Goal: Task Accomplishment & Management: Use online tool/utility

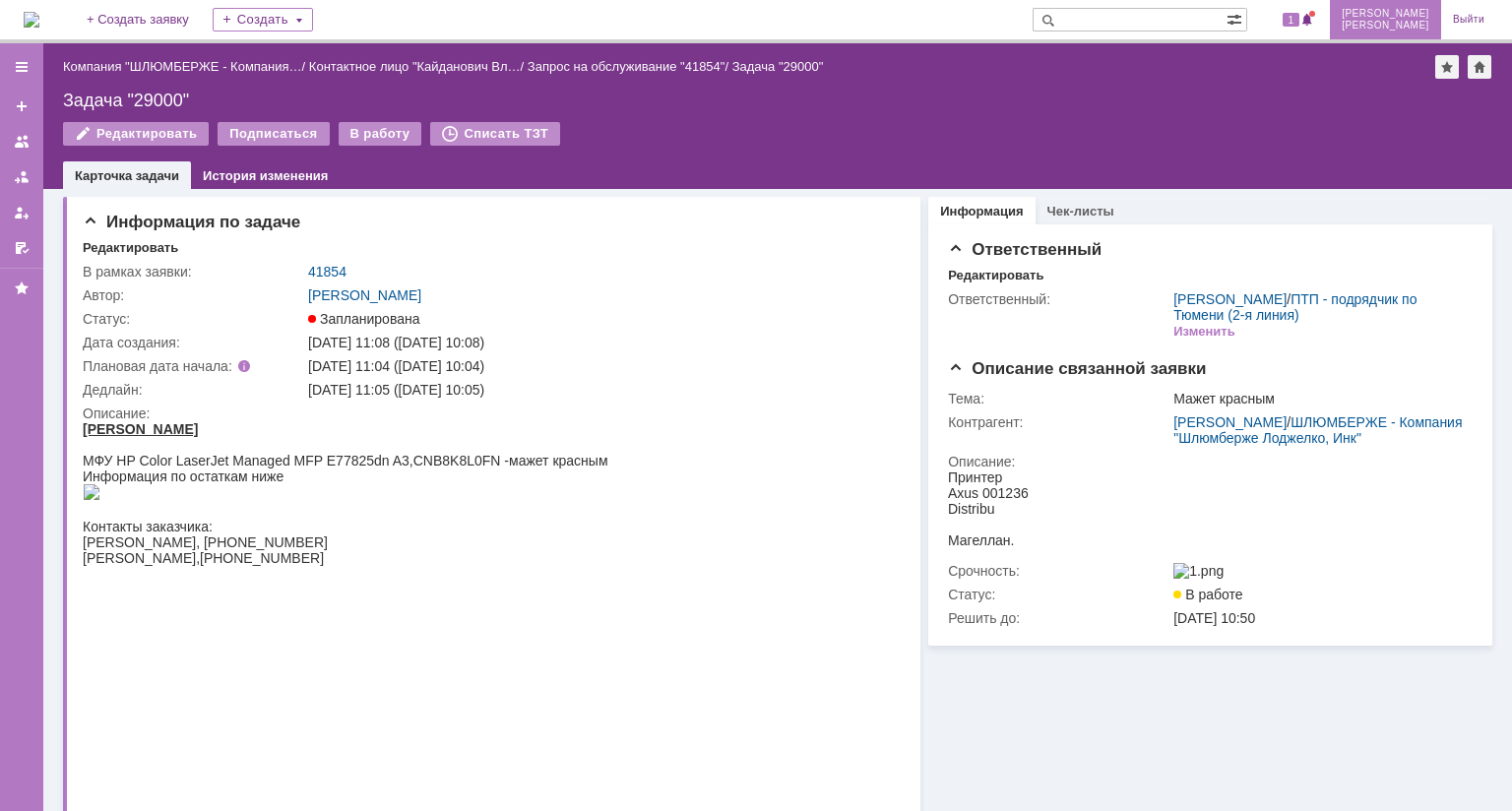
click at [1414, 17] on span "[PERSON_NAME]" at bounding box center [1386, 14] width 87 height 12
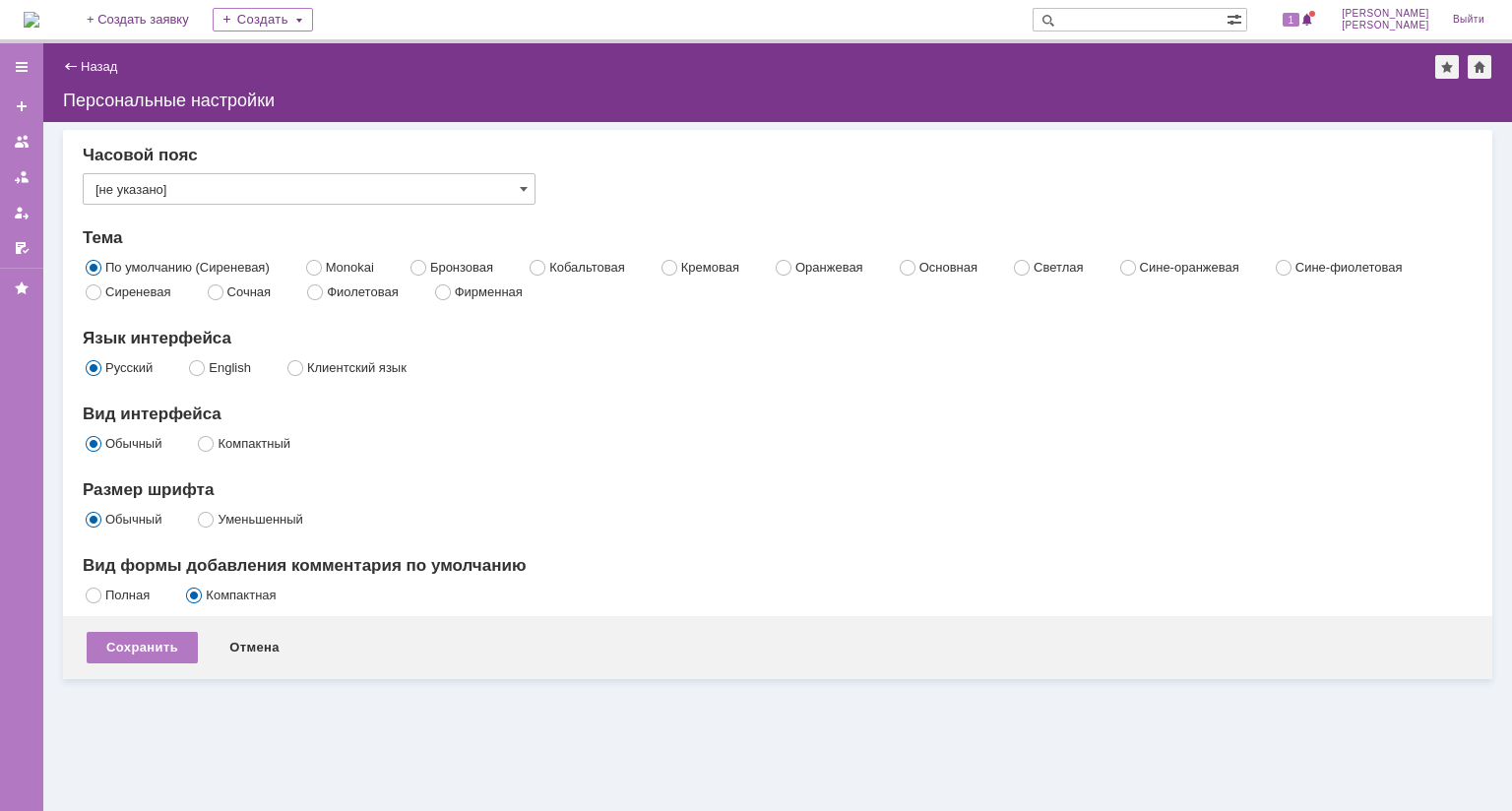
click at [40, 25] on img at bounding box center [32, 20] width 16 height 16
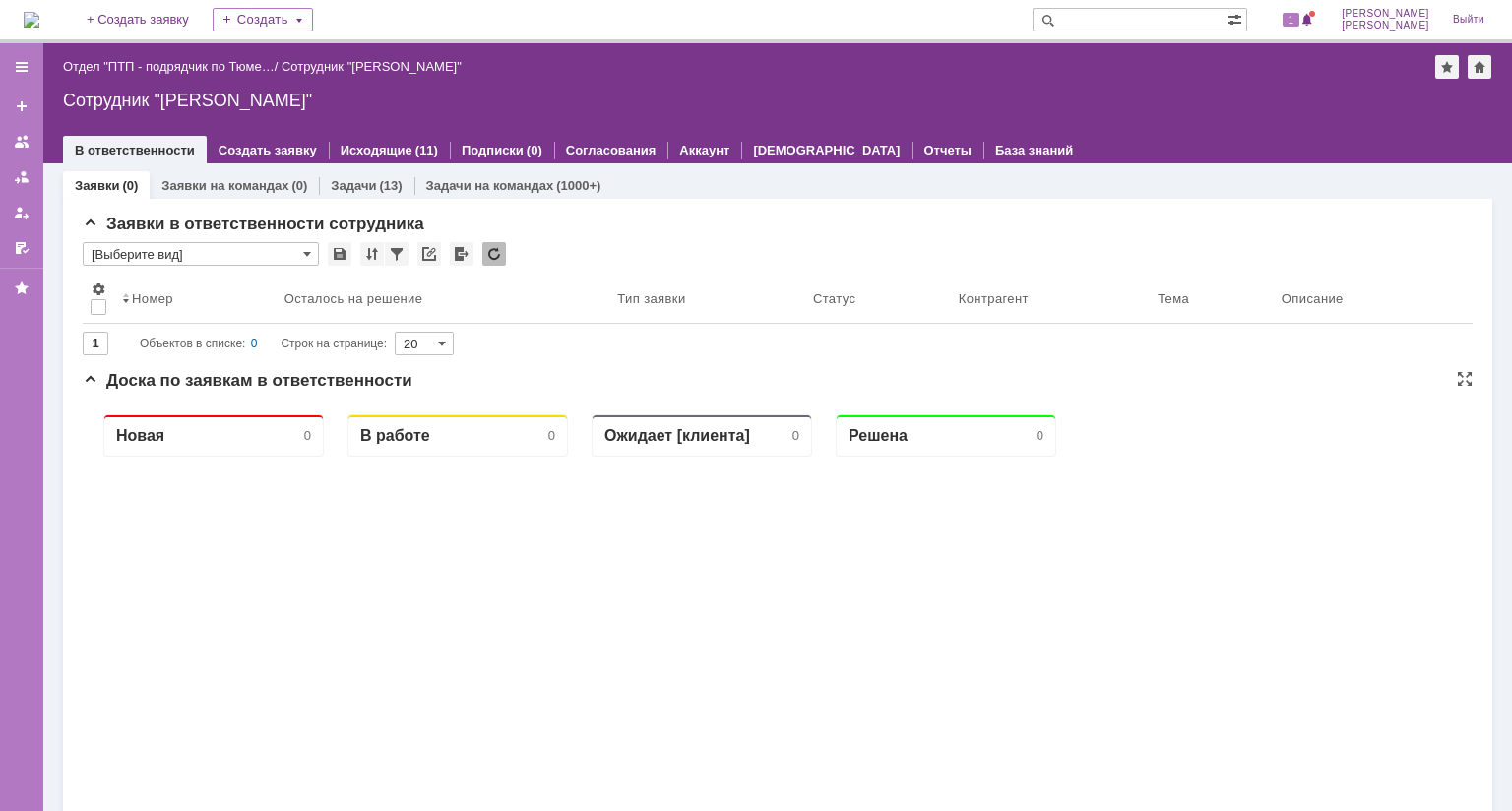
click at [827, 612] on div "Новая 0 В работе 0 Ожидает [клиента] 0 Решена 0" at bounding box center [777, 792] width 1390 height 787
click at [466, 176] on div "Задачи на командах (1000+)" at bounding box center [514, 186] width 199 height 29
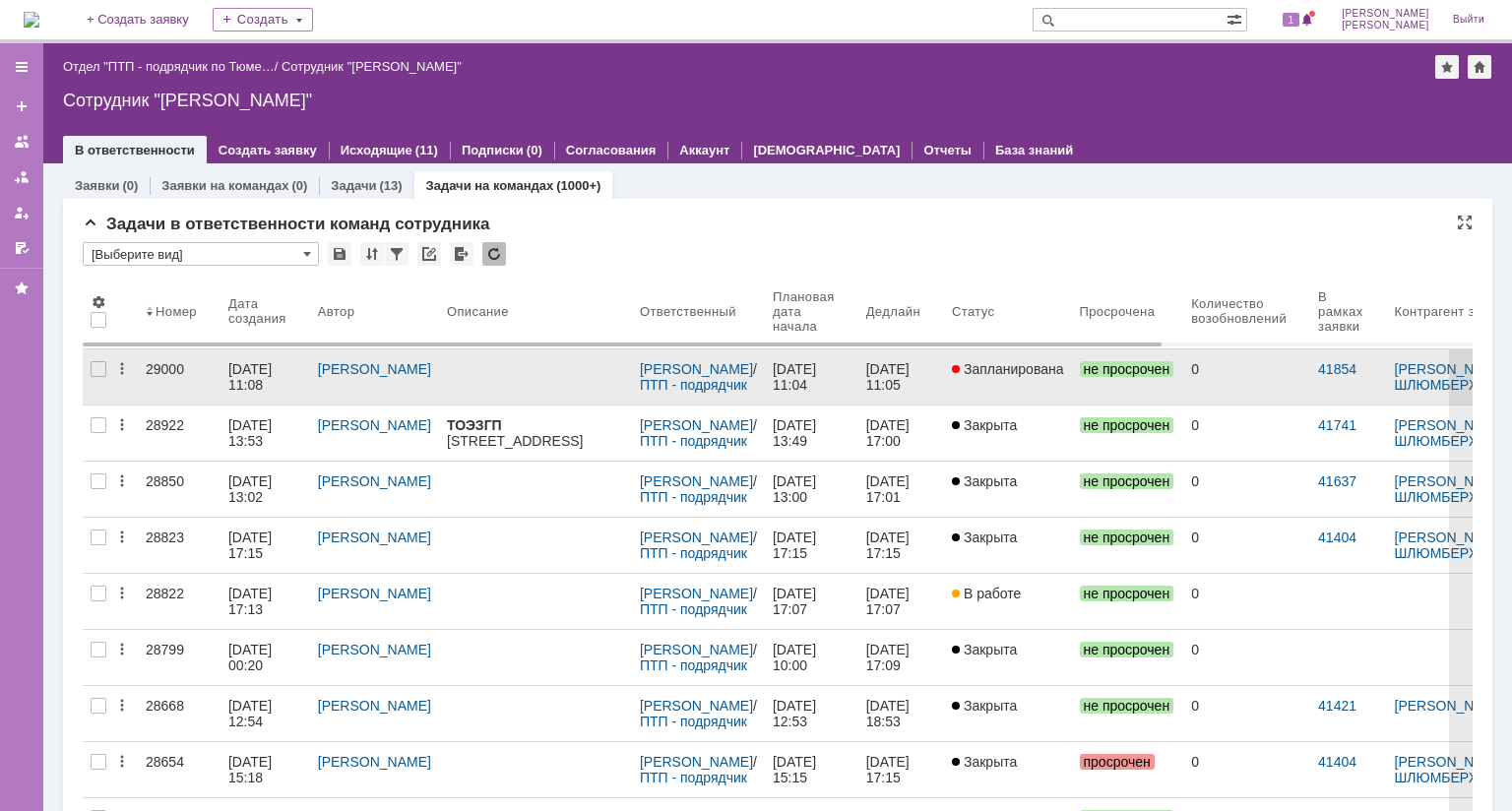
click at [158, 368] on div "29000" at bounding box center [179, 369] width 67 height 16
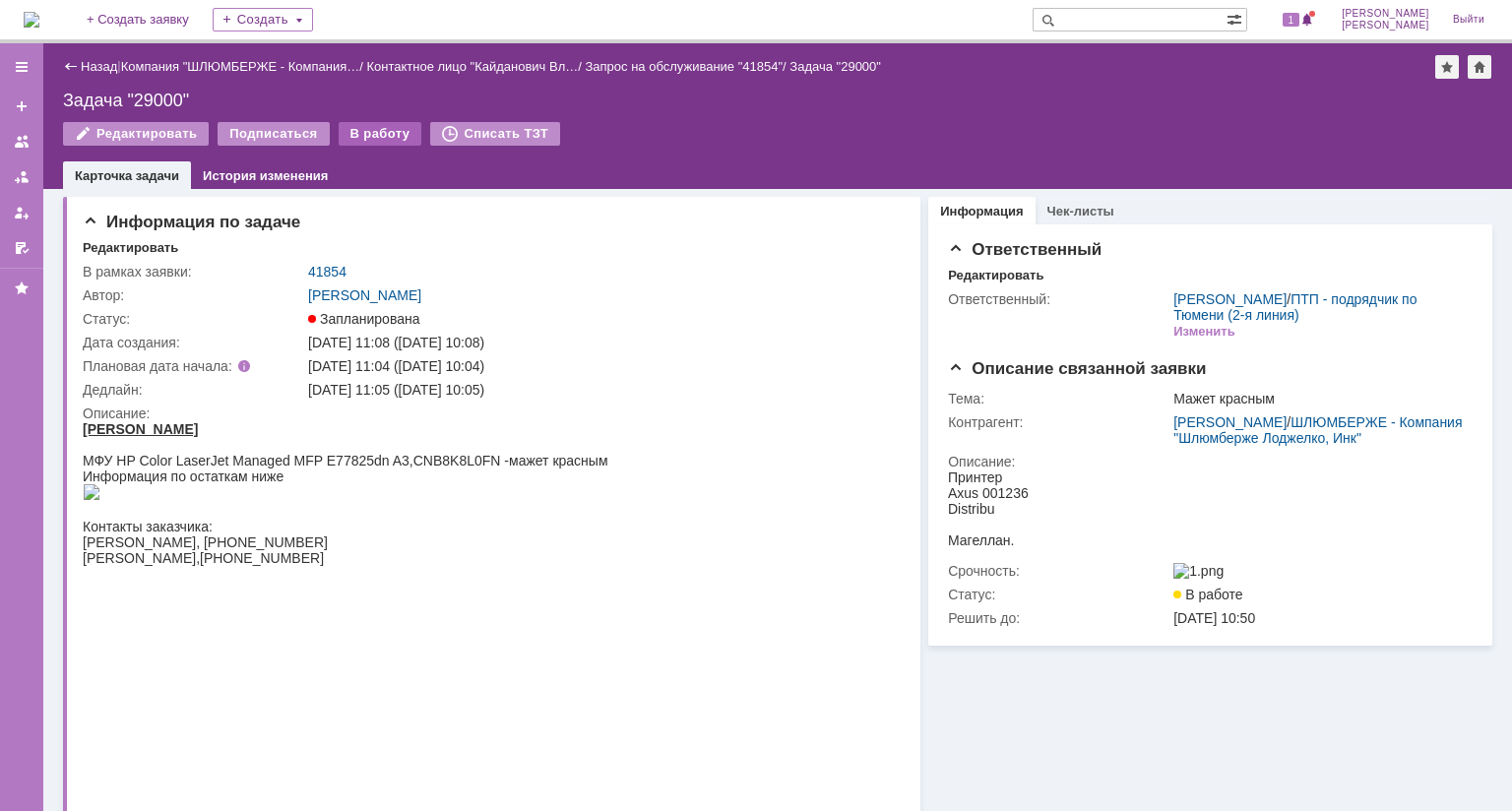
click at [352, 137] on div "В работу" at bounding box center [380, 134] width 83 height 24
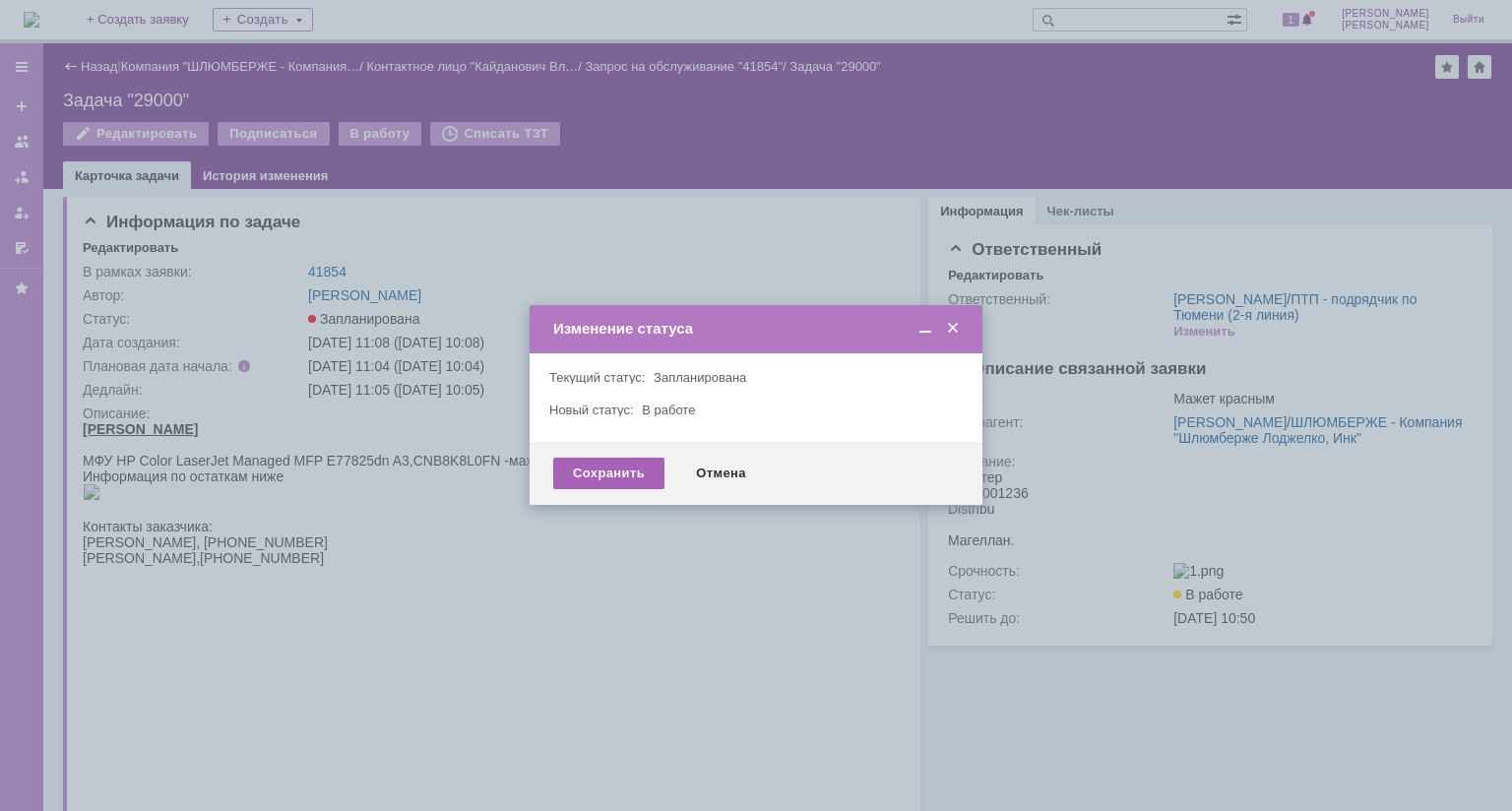
click at [621, 466] on div "Сохранить" at bounding box center [609, 473] width 111 height 32
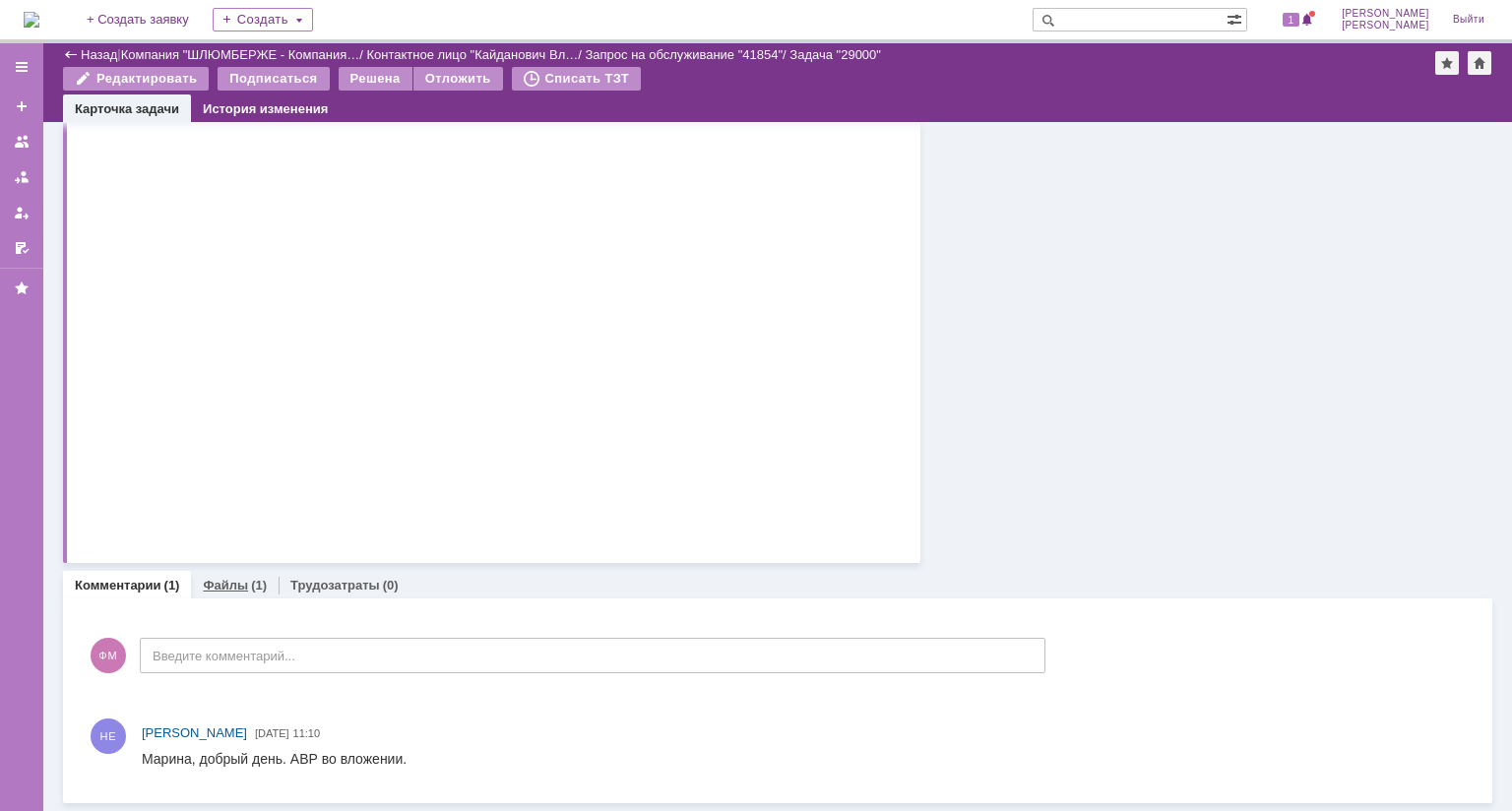
drag, startPoint x: 224, startPoint y: 501, endPoint x: 143, endPoint y: 672, distance: 189.2
click at [225, 578] on link "Файлы" at bounding box center [225, 585] width 46 height 15
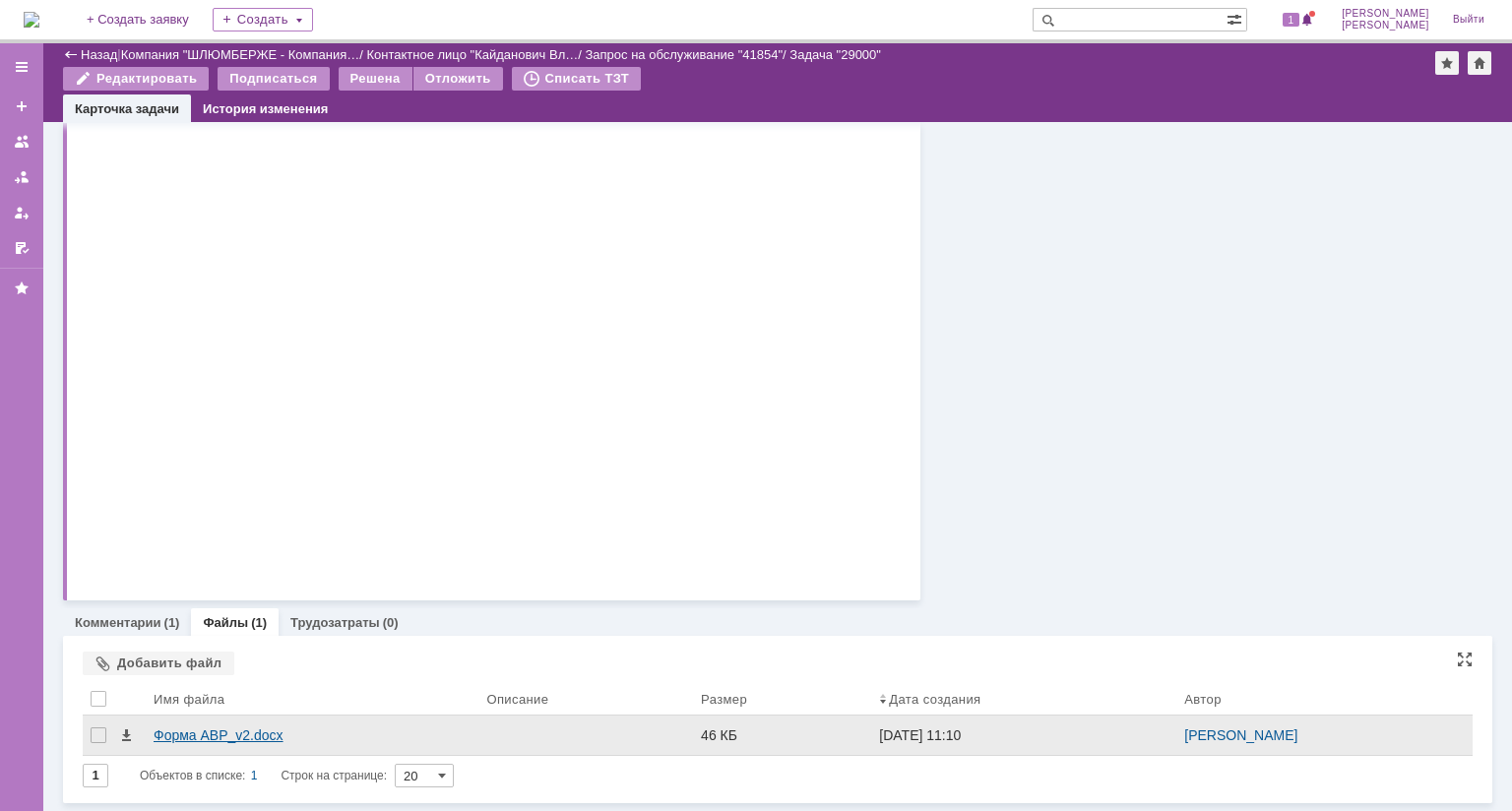
click at [216, 728] on div "Форма АВР_v2.docx" at bounding box center [312, 736] width 317 height 16
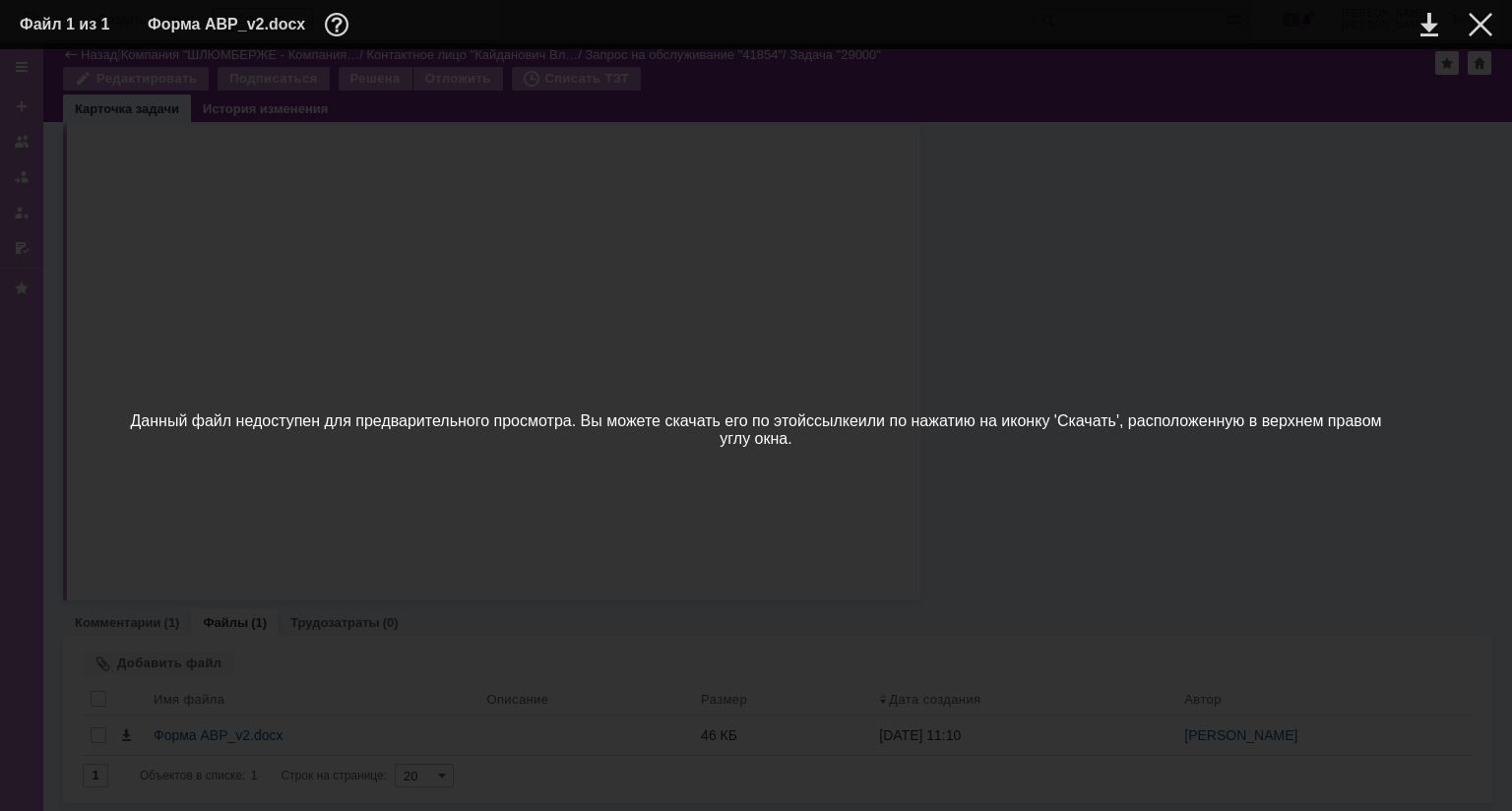
click at [848, 413] on link "ссылке" at bounding box center [832, 421] width 53 height 17
click at [1478, 21] on div at bounding box center [1481, 25] width 24 height 24
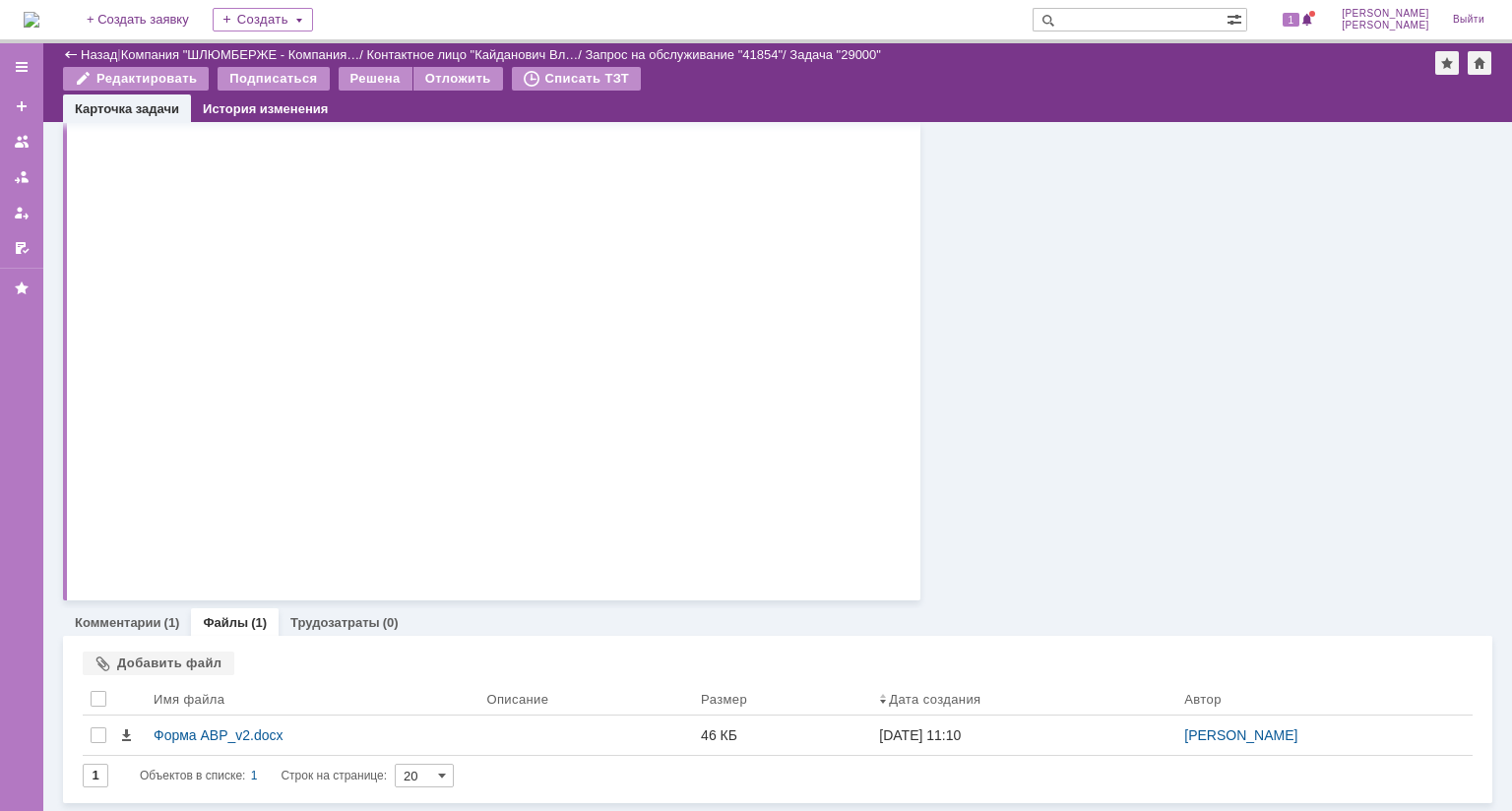
scroll to position [677, 0]
click at [150, 615] on link "Комментарии" at bounding box center [117, 622] width 86 height 15
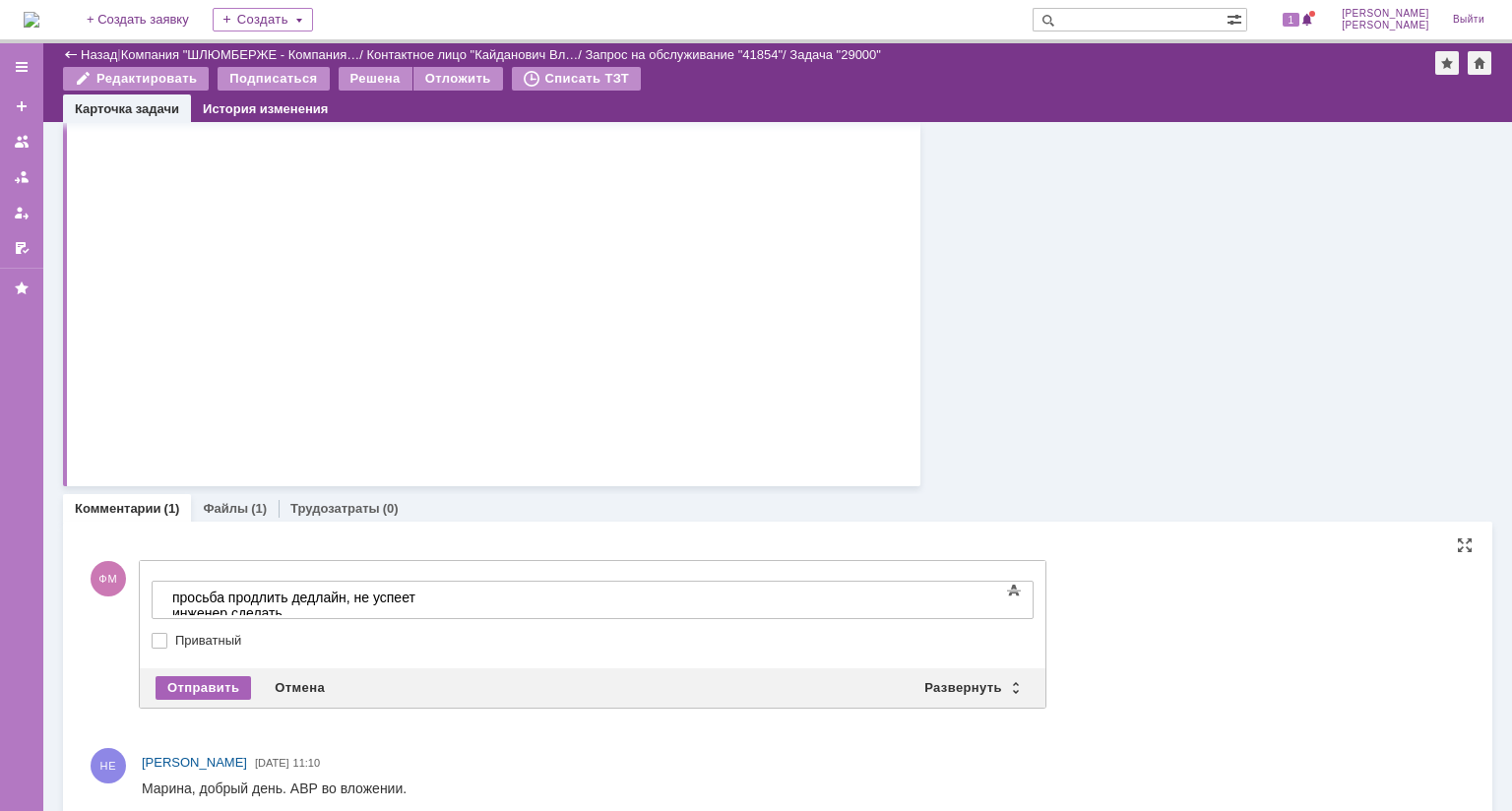
click at [194, 685] on div "Отправить" at bounding box center [204, 688] width 95 height 24
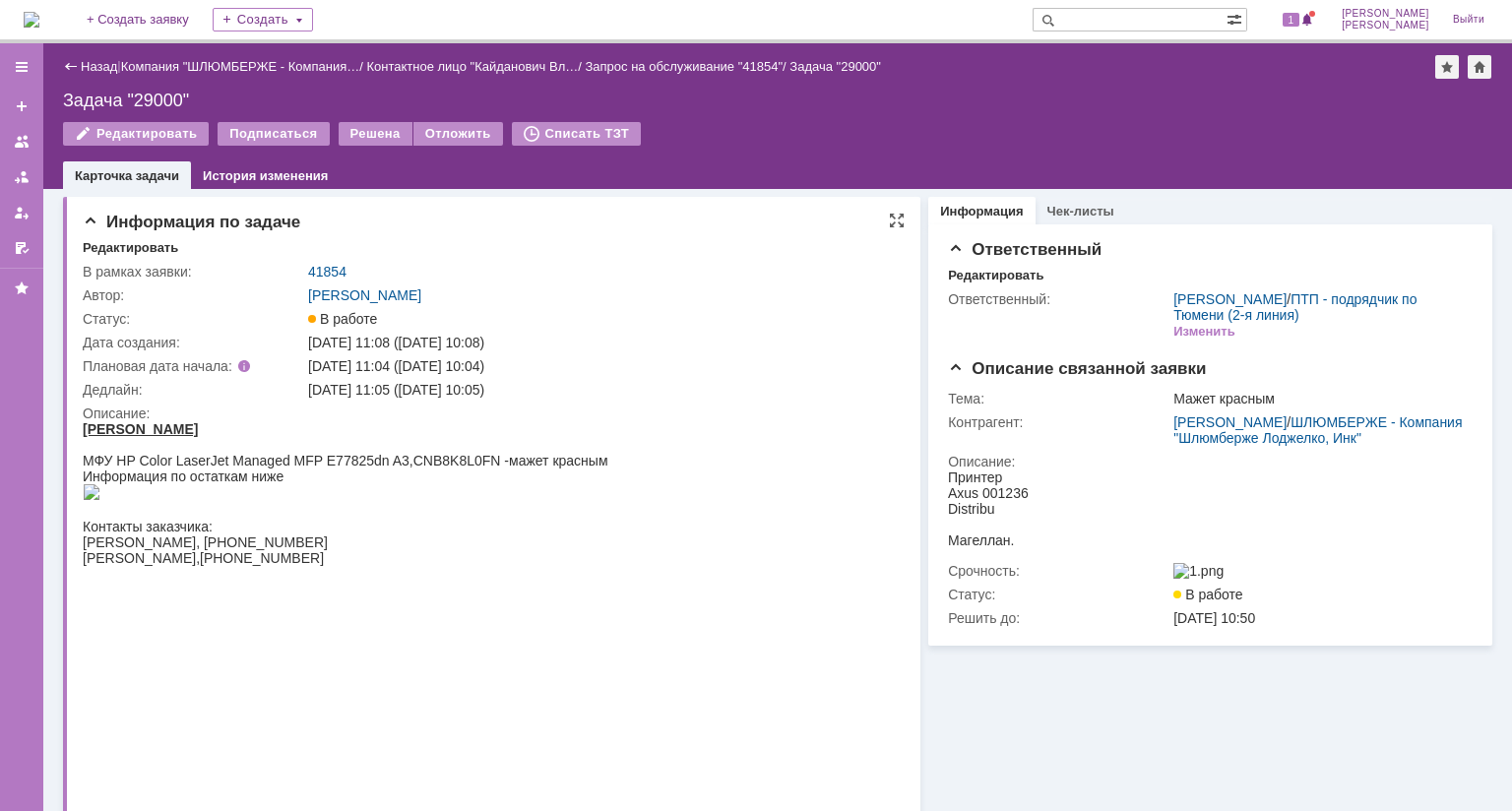
click at [803, 292] on div "[PERSON_NAME]" at bounding box center [600, 296] width 585 height 16
drag, startPoint x: 532, startPoint y: 390, endPoint x: 421, endPoint y: 391, distance: 111.0
click at [421, 391] on div "19.09.2025 18:05 (19.09.2025 17:05)" at bounding box center [600, 390] width 585 height 16
copy div "19.09.2025 17:05"
